Goal: Task Accomplishment & Management: Manage account settings

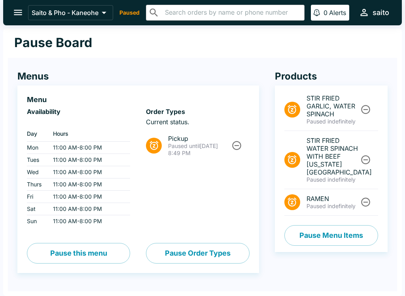
click at [20, 7] on button "open drawer" at bounding box center [18, 12] width 20 height 20
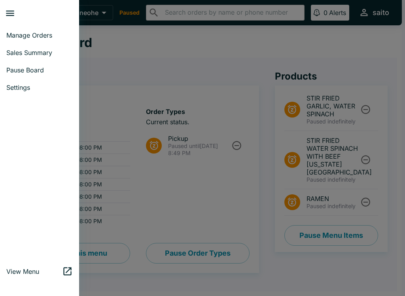
click at [117, 59] on div at bounding box center [202, 148] width 405 height 296
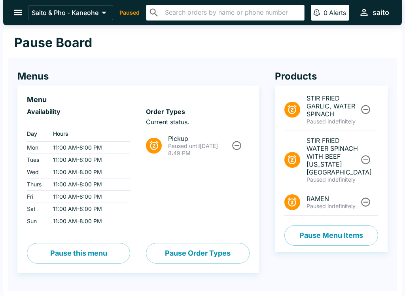
click at [132, 8] on div "Saito & Pho - Kaneohe Paused ​ ​ 0 Alerts saito" at bounding box center [210, 12] width 364 height 17
click at [193, 255] on button "Pause Order Types" at bounding box center [197, 253] width 103 height 21
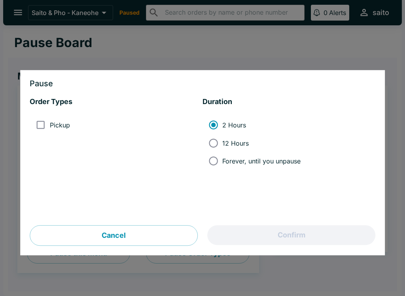
click at [46, 126] on input "Pickup" at bounding box center [41, 125] width 18 height 18
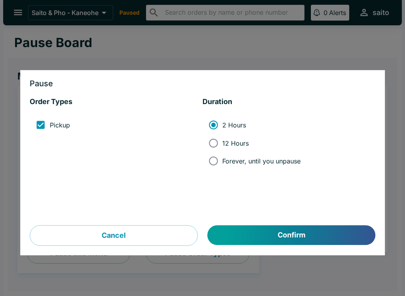
click at [213, 125] on input "2 Hours" at bounding box center [213, 125] width 18 height 18
click at [49, 131] on input "Pickup" at bounding box center [41, 125] width 18 height 18
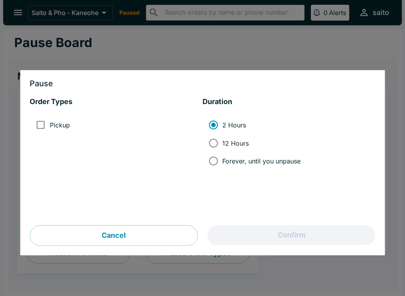
click at [43, 123] on input "Pickup" at bounding box center [41, 125] width 18 height 18
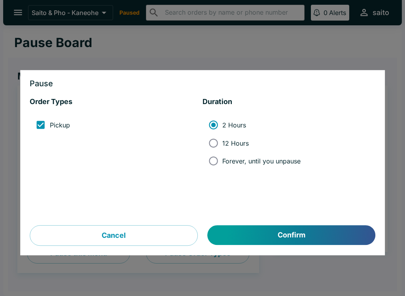
click at [49, 124] on input "Pickup" at bounding box center [41, 125] width 18 height 18
checkbox input "false"
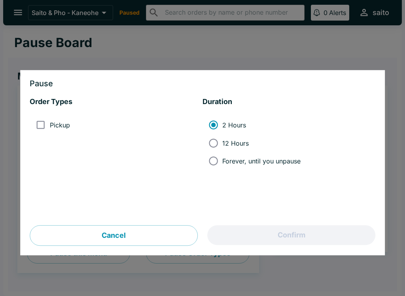
click at [135, 240] on button "Cancel" at bounding box center [114, 235] width 168 height 21
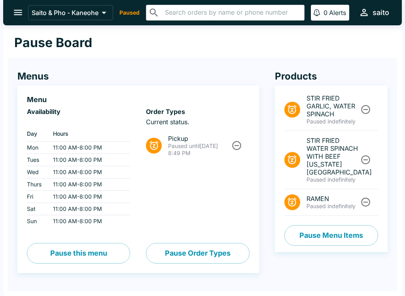
click at [236, 144] on icon "Unpause" at bounding box center [236, 145] width 11 height 11
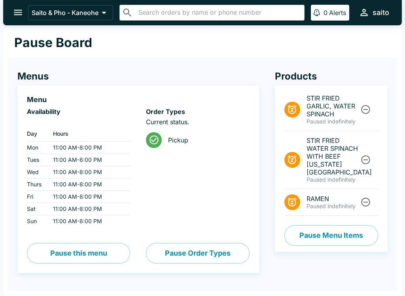
click at [14, 4] on button "open drawer" at bounding box center [18, 12] width 20 height 20
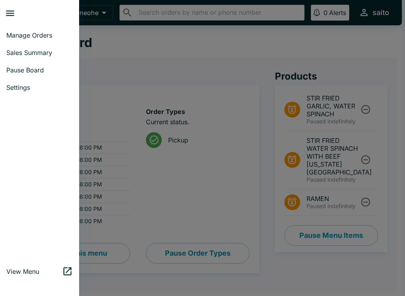
click at [20, 34] on span "Manage Orders" at bounding box center [39, 35] width 66 height 8
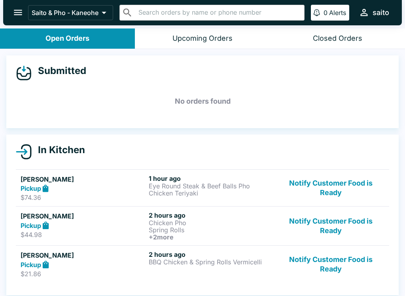
click at [42, 54] on div "Submitted No orders found In Kitchen [PERSON_NAME] Pickup $74.36 1 hour ago Eye…" at bounding box center [202, 173] width 405 height 248
click at [345, 176] on button "Notify Customer Food is Ready" at bounding box center [330, 187] width 107 height 27
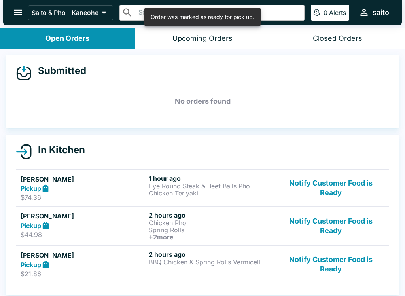
click at [353, 185] on button "Notify Customer Food is Ready" at bounding box center [330, 187] width 107 height 27
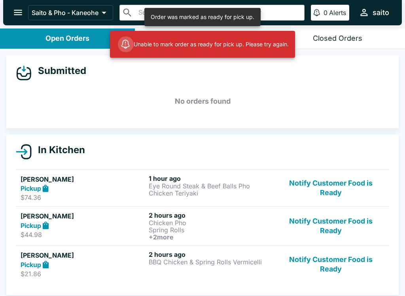
click at [348, 218] on button "Notify Customer Food is Ready" at bounding box center [330, 225] width 107 height 29
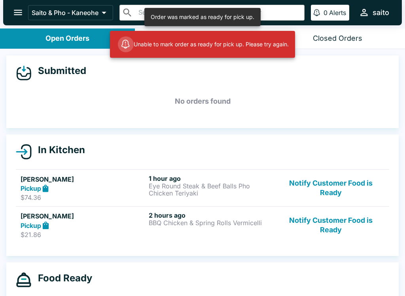
click at [350, 188] on button "Notify Customer Food is Ready" at bounding box center [330, 187] width 107 height 27
click at [352, 187] on button "Notify Customer Food is Ready" at bounding box center [330, 187] width 107 height 27
click at [349, 208] on link "[PERSON_NAME] Pickup $21.86 2 hours ago BBQ Chicken & Spring Rolls Vermicelli N…" at bounding box center [202, 224] width 373 height 37
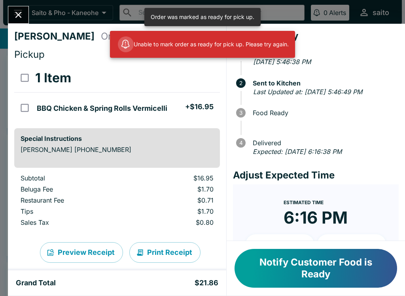
click at [343, 228] on time "6:16 PM" at bounding box center [315, 217] width 64 height 21
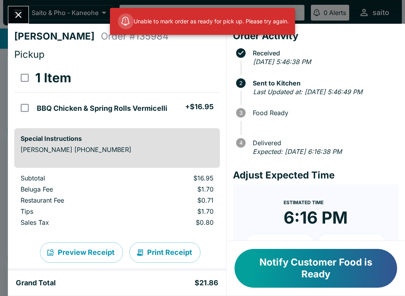
click at [346, 268] on button "Notify Customer Food is Ready" at bounding box center [315, 268] width 162 height 39
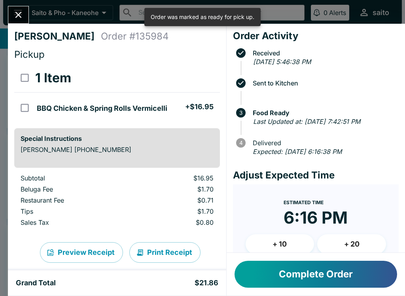
click at [339, 279] on button "Complete Order" at bounding box center [315, 274] width 162 height 27
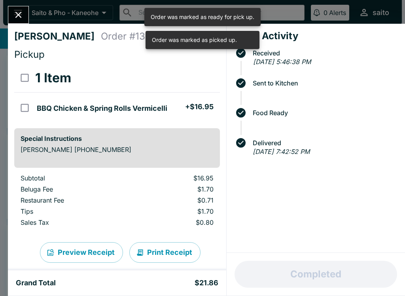
click at [18, 8] on button "Close" at bounding box center [18, 14] width 20 height 17
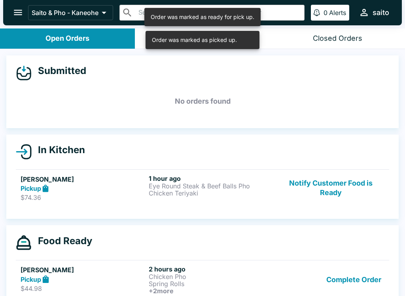
click at [347, 195] on button "Notify Customer Food is Ready" at bounding box center [330, 187] width 107 height 27
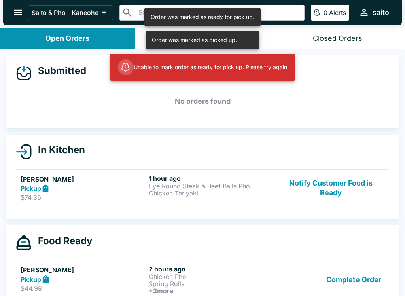
click at [365, 282] on button "Complete Order" at bounding box center [353, 279] width 61 height 29
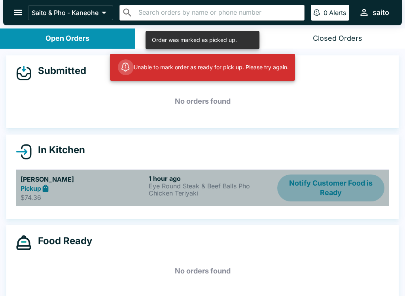
click at [342, 185] on button "Notify Customer Food is Ready" at bounding box center [330, 187] width 107 height 27
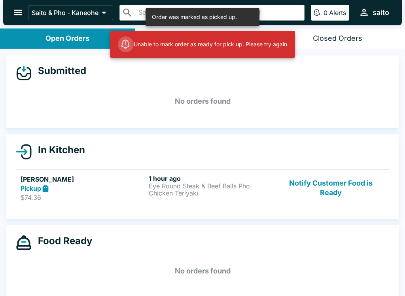
click at [183, 190] on p "Chicken Teriyaki" at bounding box center [211, 192] width 125 height 7
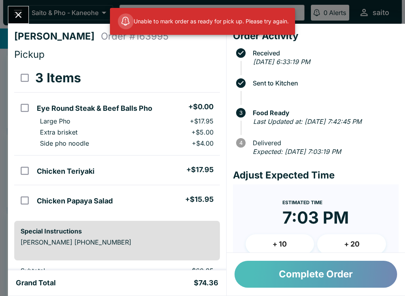
click at [335, 272] on button "Complete Order" at bounding box center [315, 274] width 162 height 27
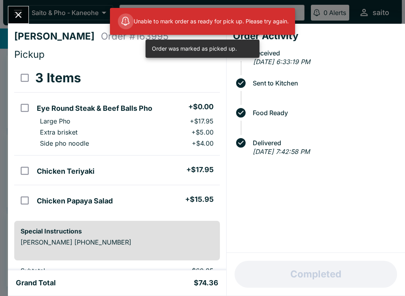
click at [23, 18] on icon "Close" at bounding box center [18, 14] width 11 height 11
